Goal: Task Accomplishment & Management: Manage account settings

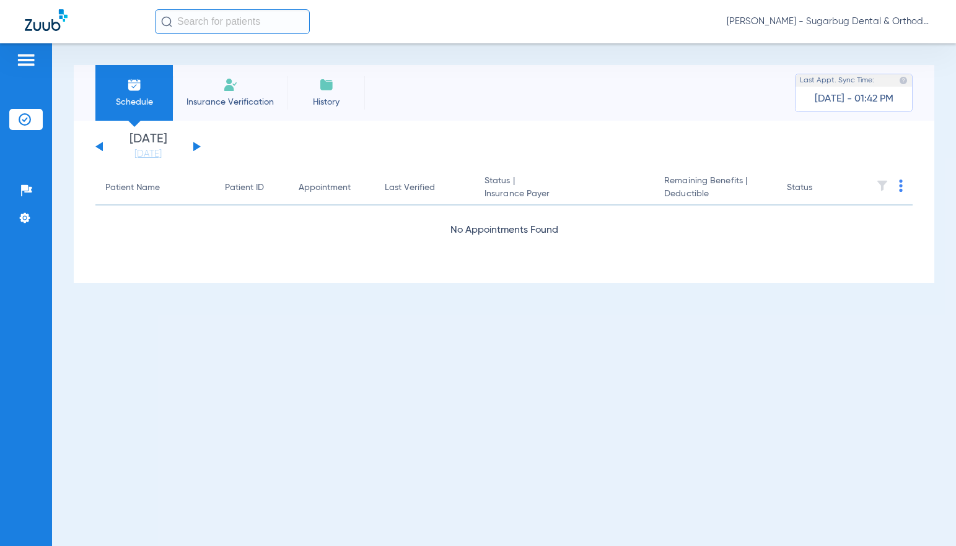
click at [194, 144] on button at bounding box center [196, 146] width 7 height 9
click at [99, 147] on button at bounding box center [98, 146] width 7 height 9
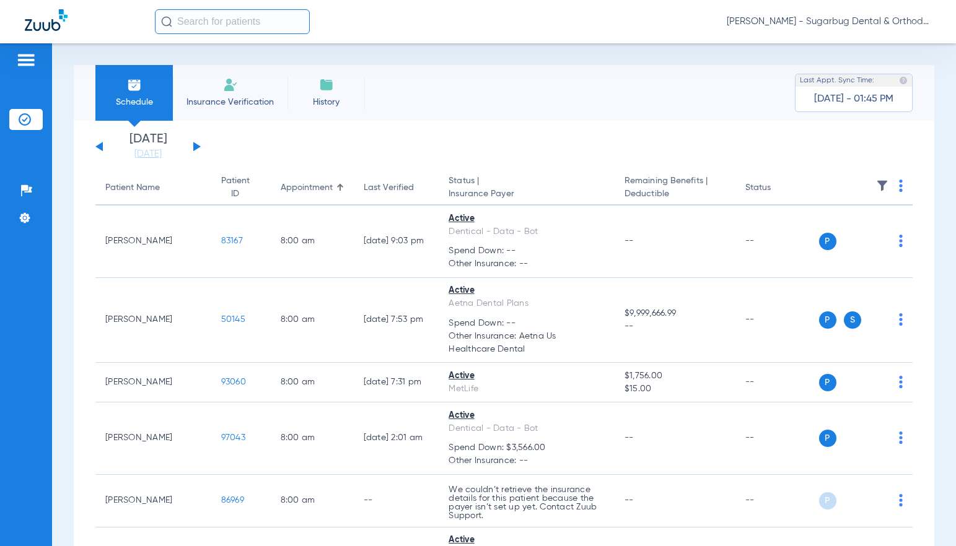
click at [196, 149] on button at bounding box center [196, 146] width 7 height 9
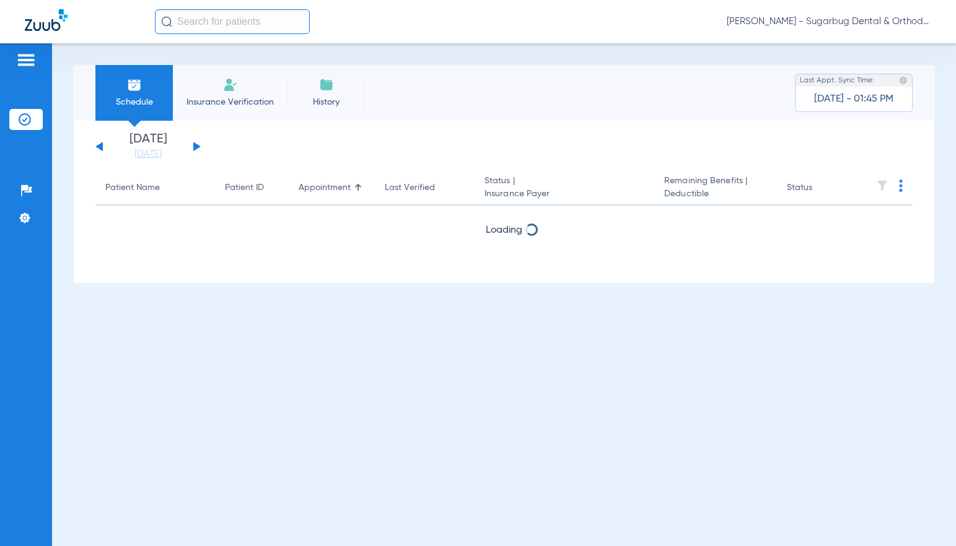
click at [196, 149] on button at bounding box center [196, 146] width 7 height 9
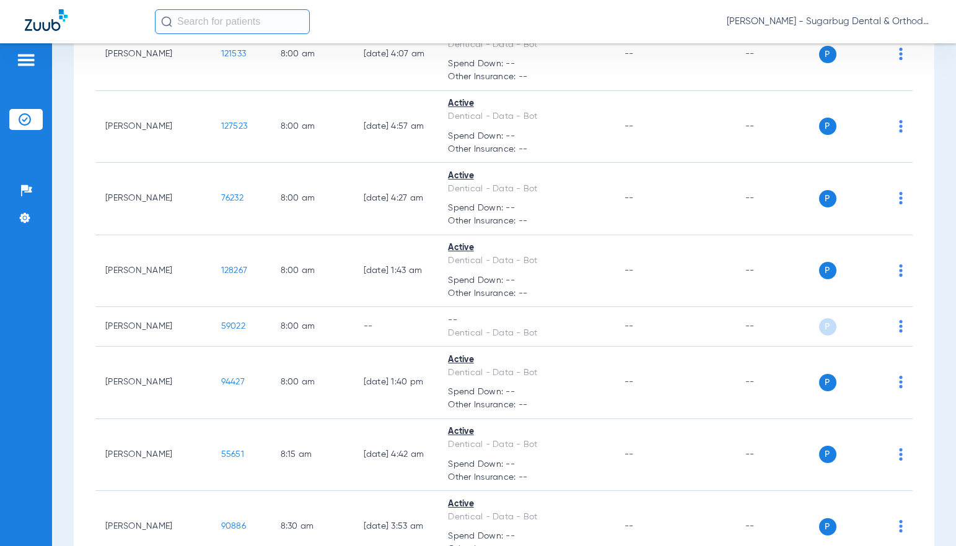
scroll to position [1301, 0]
